Goal: Communication & Community: Answer question/provide support

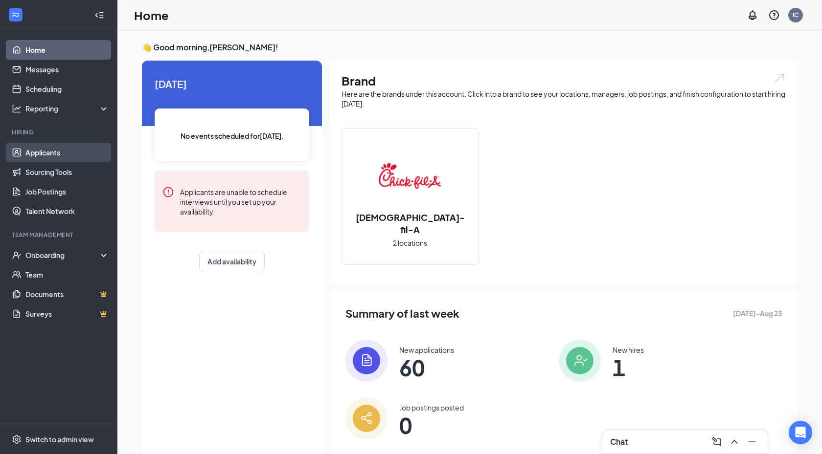
click at [53, 147] on link "Applicants" at bounding box center [67, 153] width 84 height 20
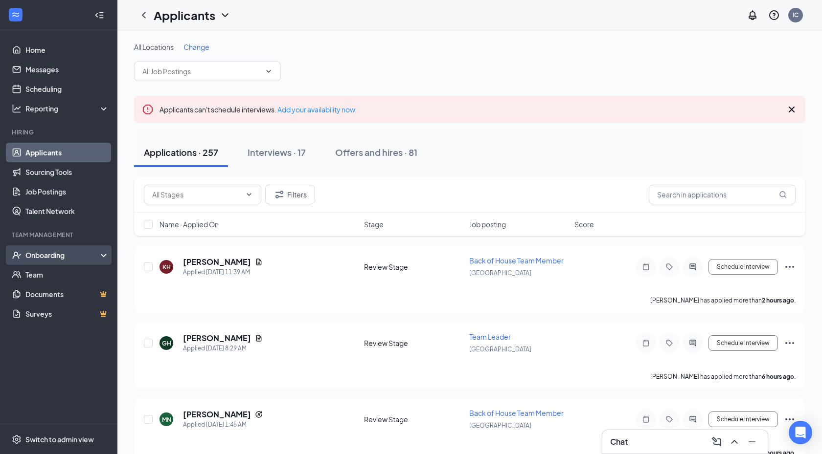
click at [63, 251] on div "Onboarding" at bounding box center [62, 255] width 75 height 10
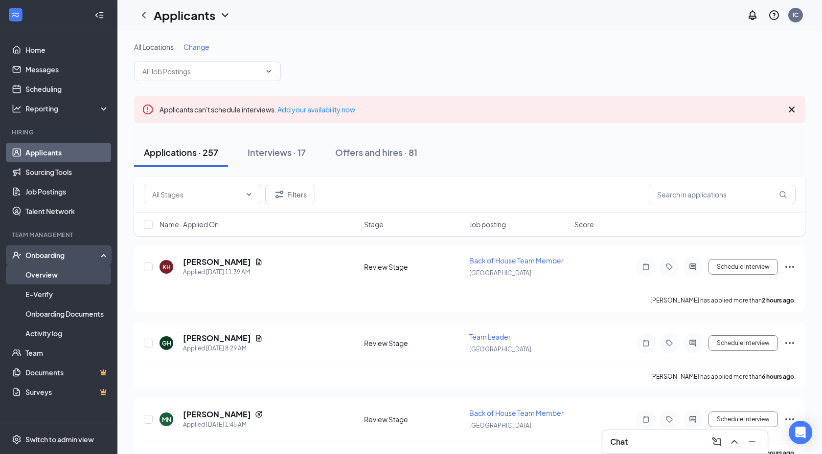
click at [63, 271] on link "Overview" at bounding box center [67, 275] width 84 height 20
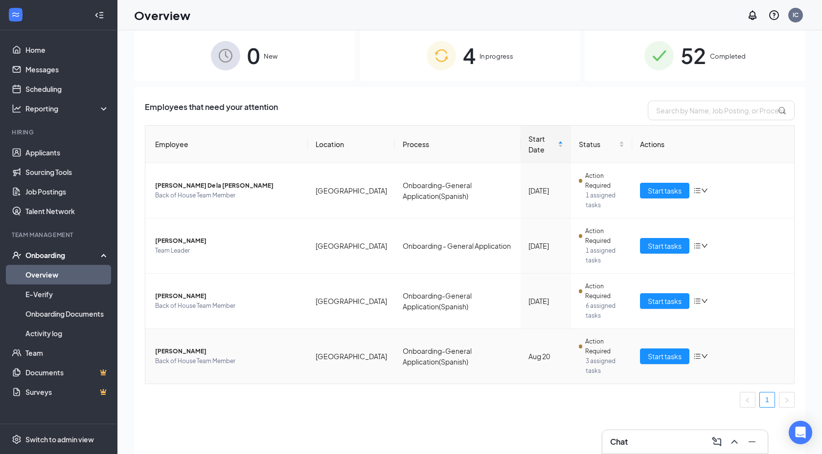
scroll to position [10, 0]
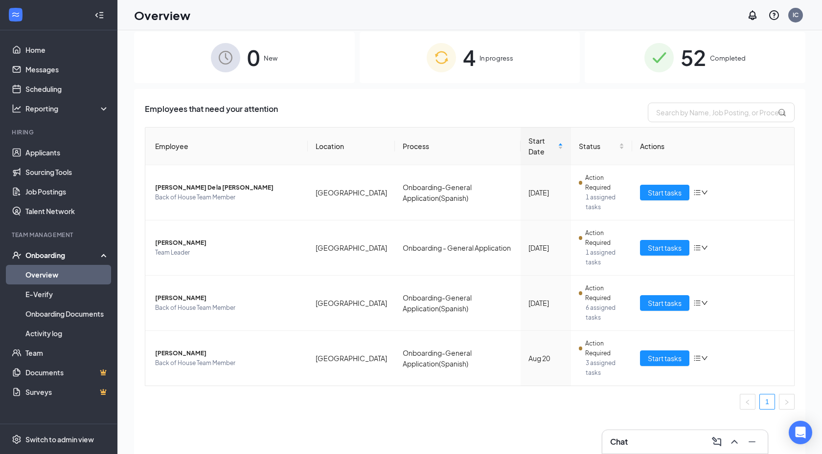
click at [624, 443] on h3 "Chat" at bounding box center [619, 442] width 18 height 11
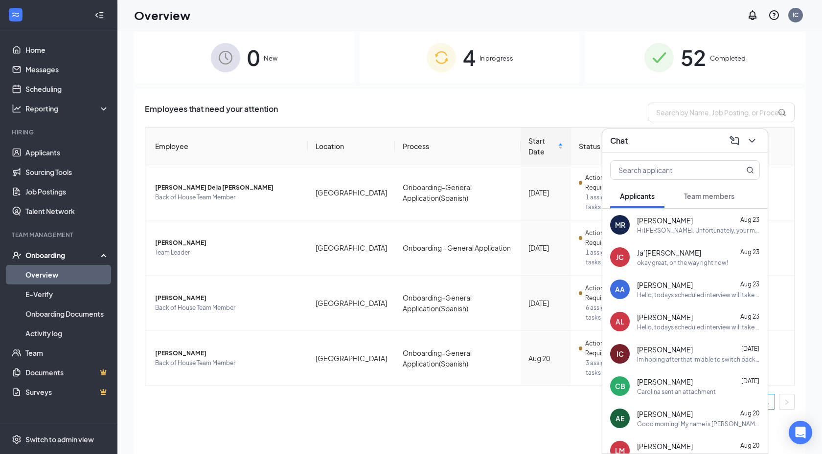
click at [703, 201] on div "Team members" at bounding box center [709, 196] width 50 height 10
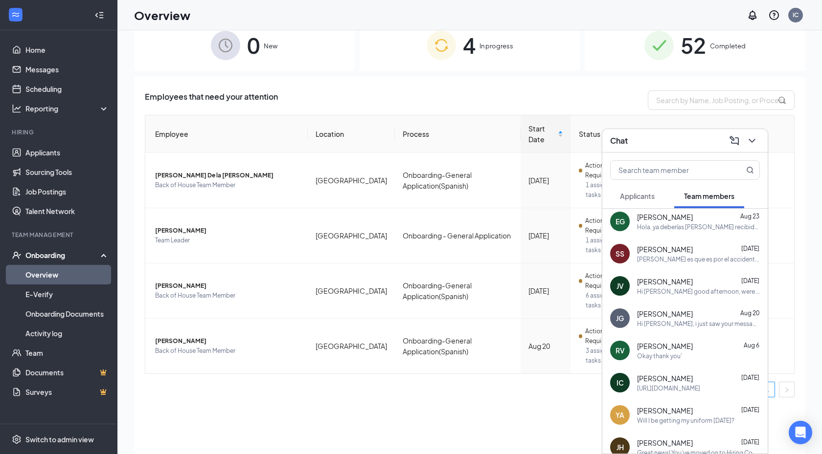
scroll to position [4, 0]
click at [656, 224] on div "Hola, ya deberías [PERSON_NAME] recibido tu documentación de incorporación. Si …" at bounding box center [698, 227] width 123 height 8
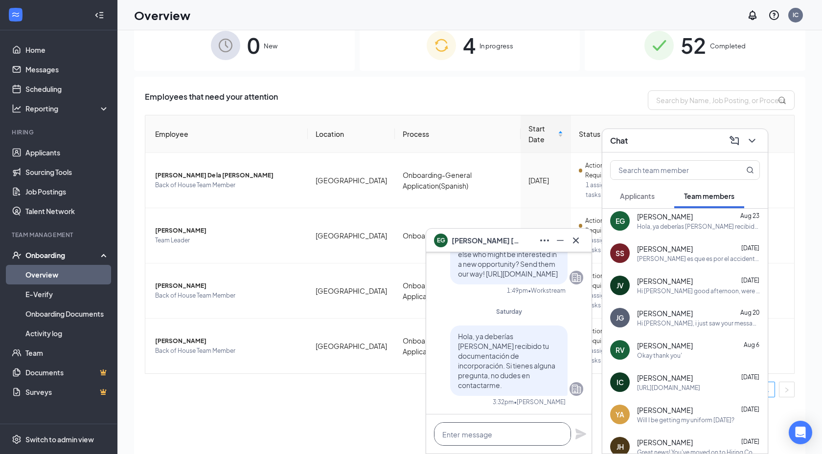
click at [503, 434] on textarea at bounding box center [502, 434] width 137 height 23
type textarea "Hello?"
click at [582, 433] on icon "Plane" at bounding box center [580, 434] width 11 height 11
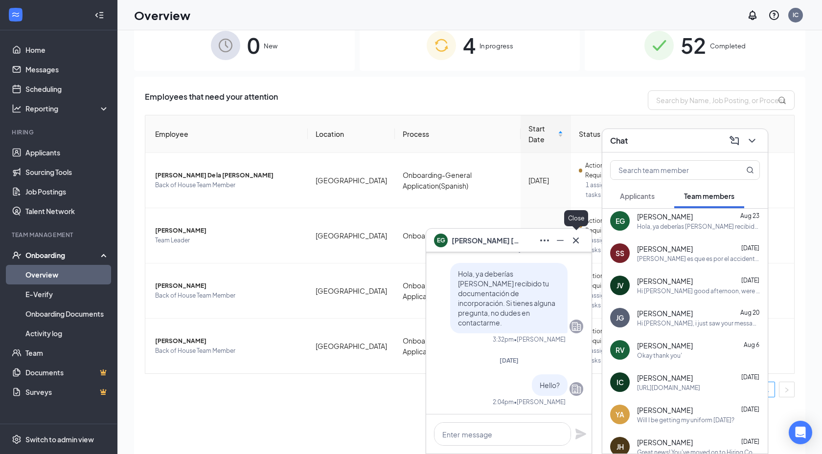
click at [576, 241] on icon "Cross" at bounding box center [576, 240] width 6 height 6
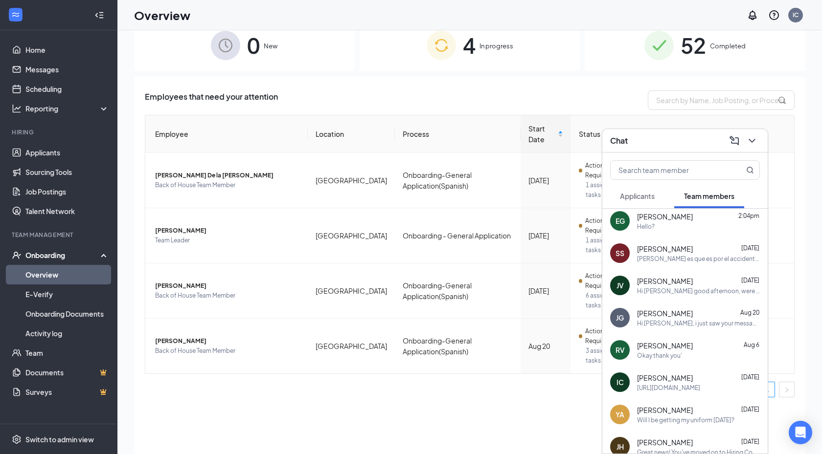
click at [287, 412] on div "Employees that need your attention Employee Location Process Start Date Status …" at bounding box center [469, 267] width 671 height 380
click at [746, 137] on icon "ChevronDown" at bounding box center [752, 141] width 12 height 12
